Goal: Task Accomplishment & Management: Use online tool/utility

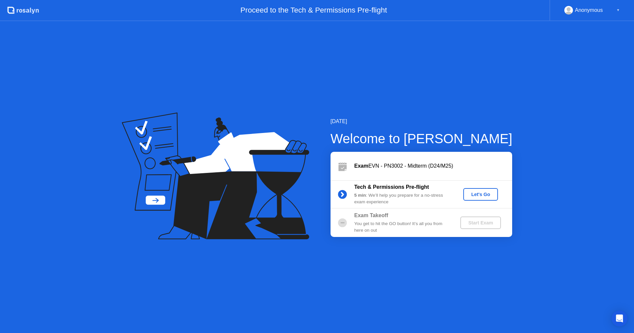
click at [475, 190] on button "Let's Go" at bounding box center [480, 194] width 35 height 13
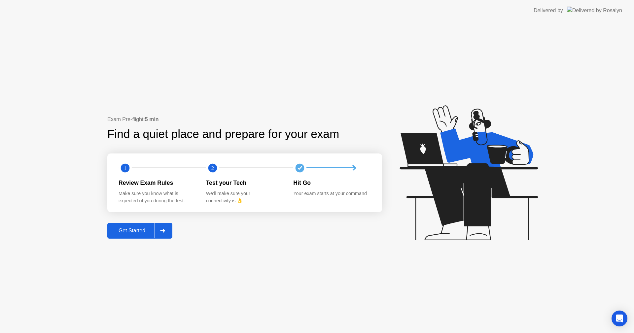
click at [165, 231] on icon at bounding box center [162, 231] width 5 height 4
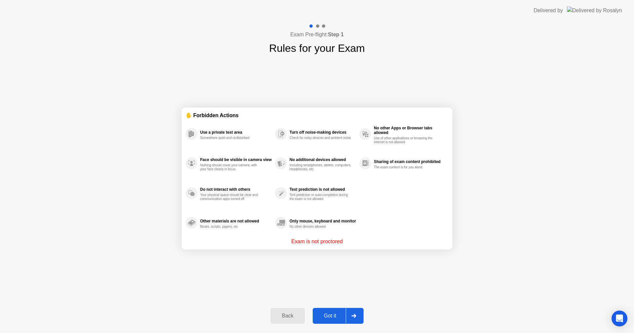
click at [332, 314] on div "Got it" at bounding box center [330, 316] width 31 height 6
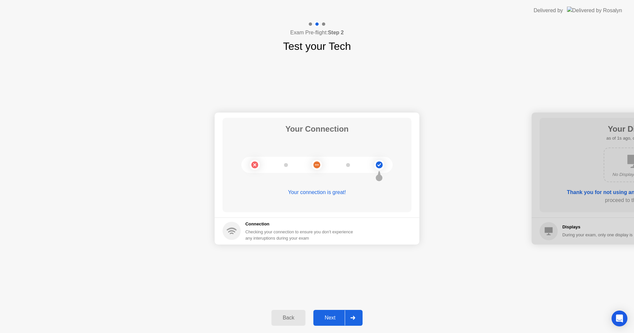
click at [332, 314] on button "Next" at bounding box center [337, 318] width 49 height 16
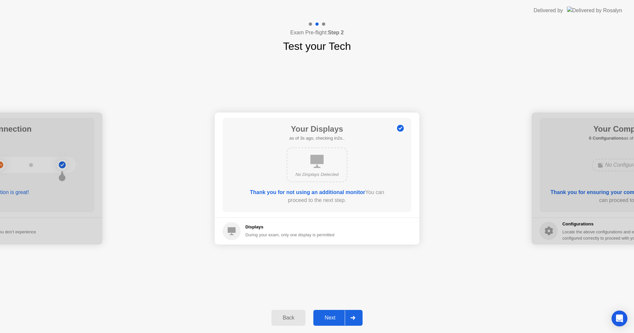
click at [332, 314] on button "Next" at bounding box center [337, 318] width 49 height 16
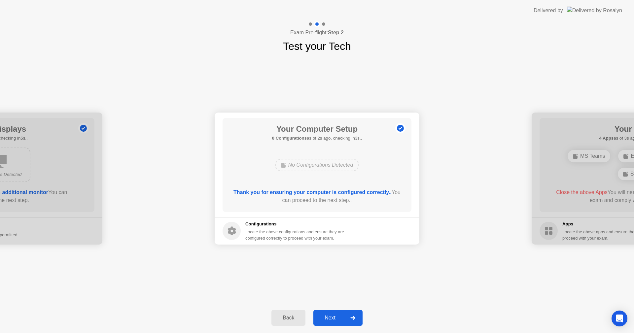
click at [332, 314] on button "Next" at bounding box center [337, 318] width 49 height 16
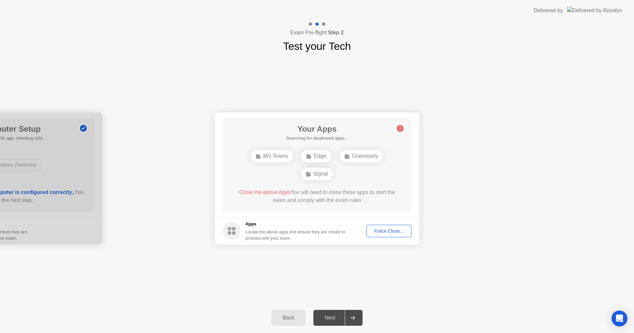
click at [401, 227] on button "Force Close..." at bounding box center [389, 231] width 45 height 13
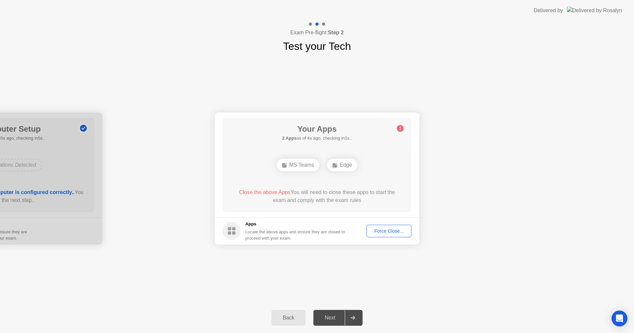
click at [381, 229] on div "Force Close..." at bounding box center [389, 231] width 40 height 5
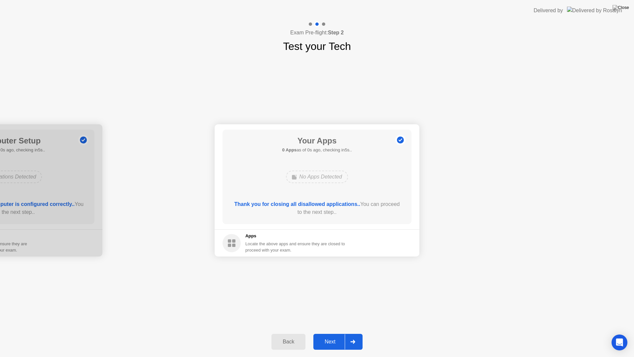
click at [393, 240] on footer "Apps Locate the above apps and ensure they are closed to proceed with your exam." at bounding box center [317, 242] width 205 height 27
click at [335, 333] on div "Next" at bounding box center [329, 342] width 29 height 6
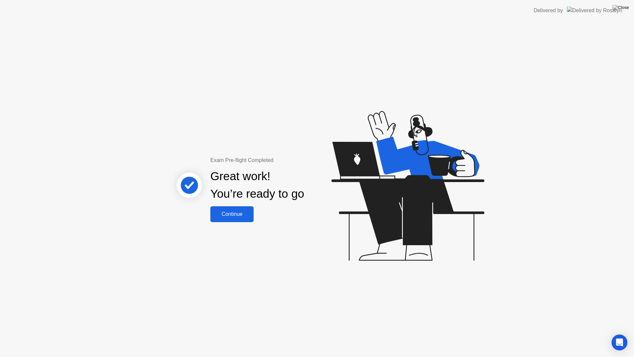
click at [234, 217] on div "Continue" at bounding box center [231, 214] width 39 height 6
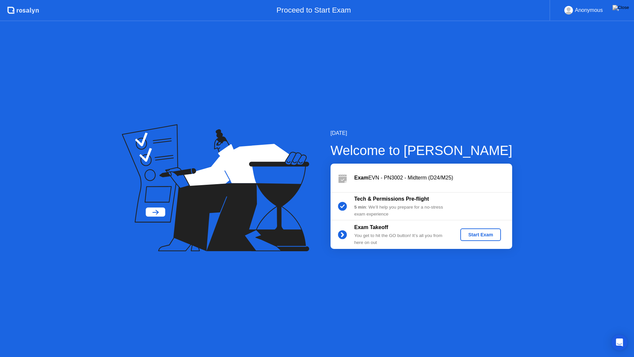
click at [487, 237] on div "Start Exam" at bounding box center [480, 234] width 35 height 5
